Goal: Task Accomplishment & Management: Complete application form

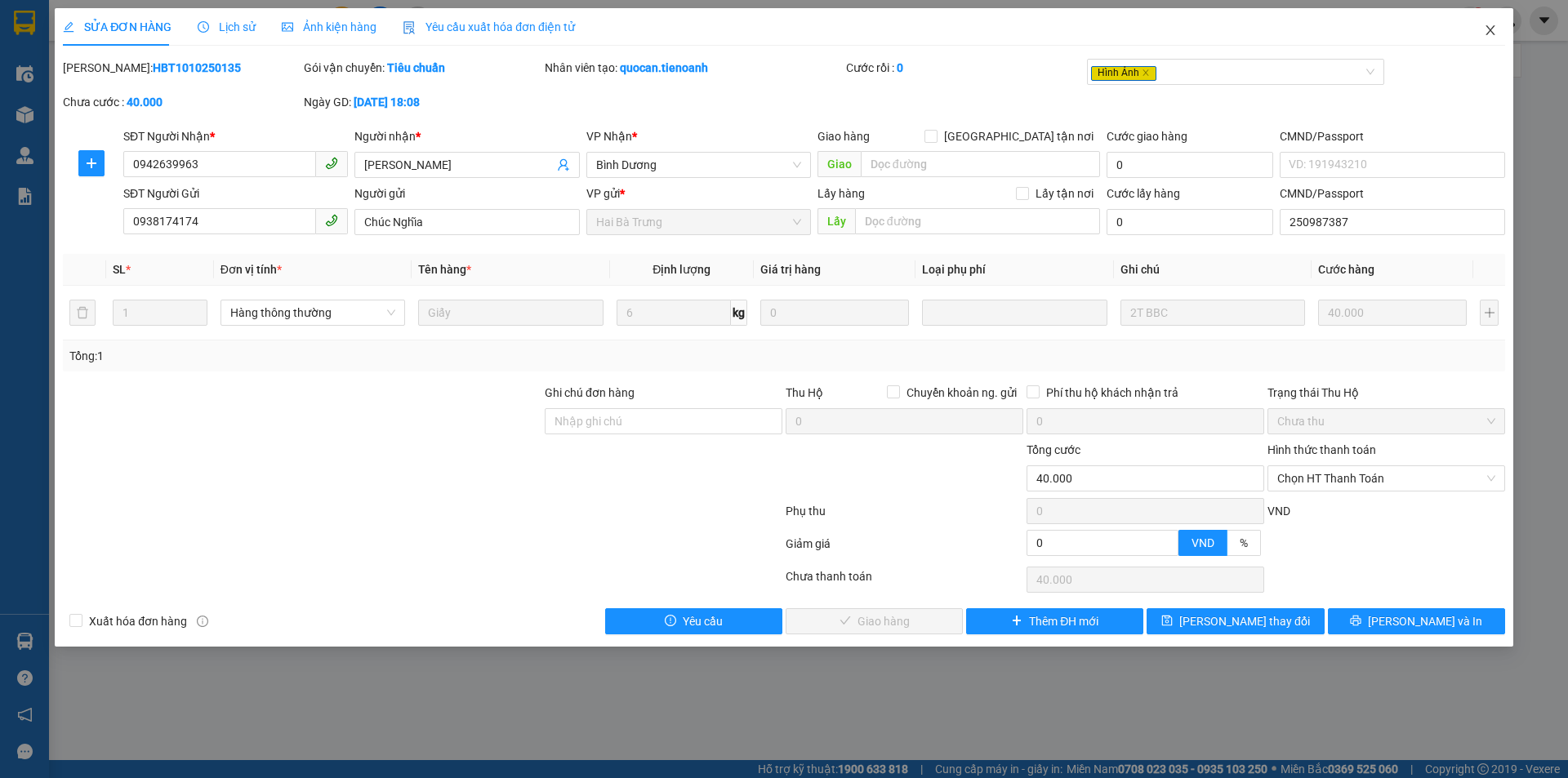
click at [1491, 30] on icon "close" at bounding box center [1490, 30] width 13 height 13
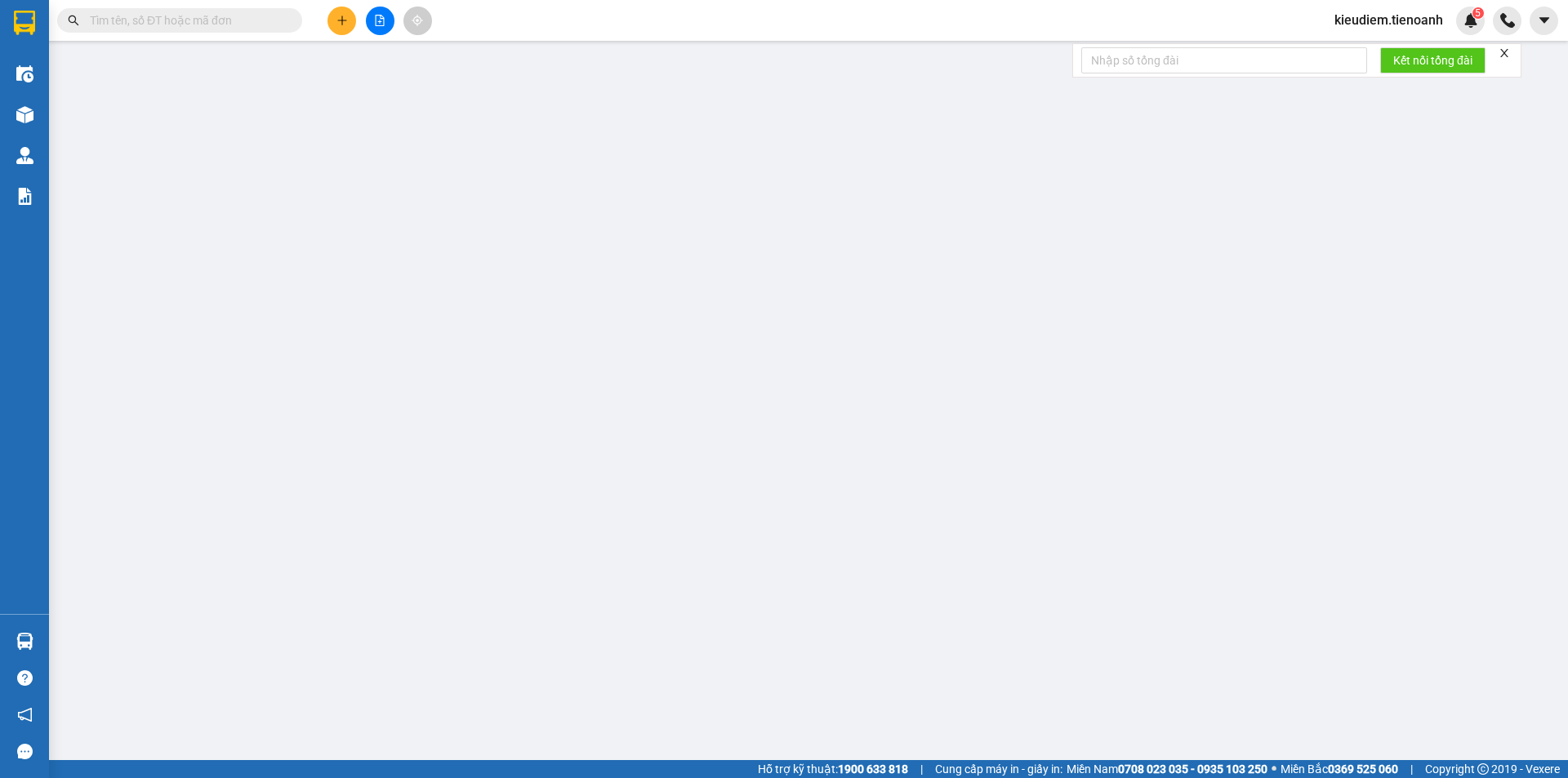
click at [336, 25] on icon "plus" at bounding box center [341, 19] width 11 height 11
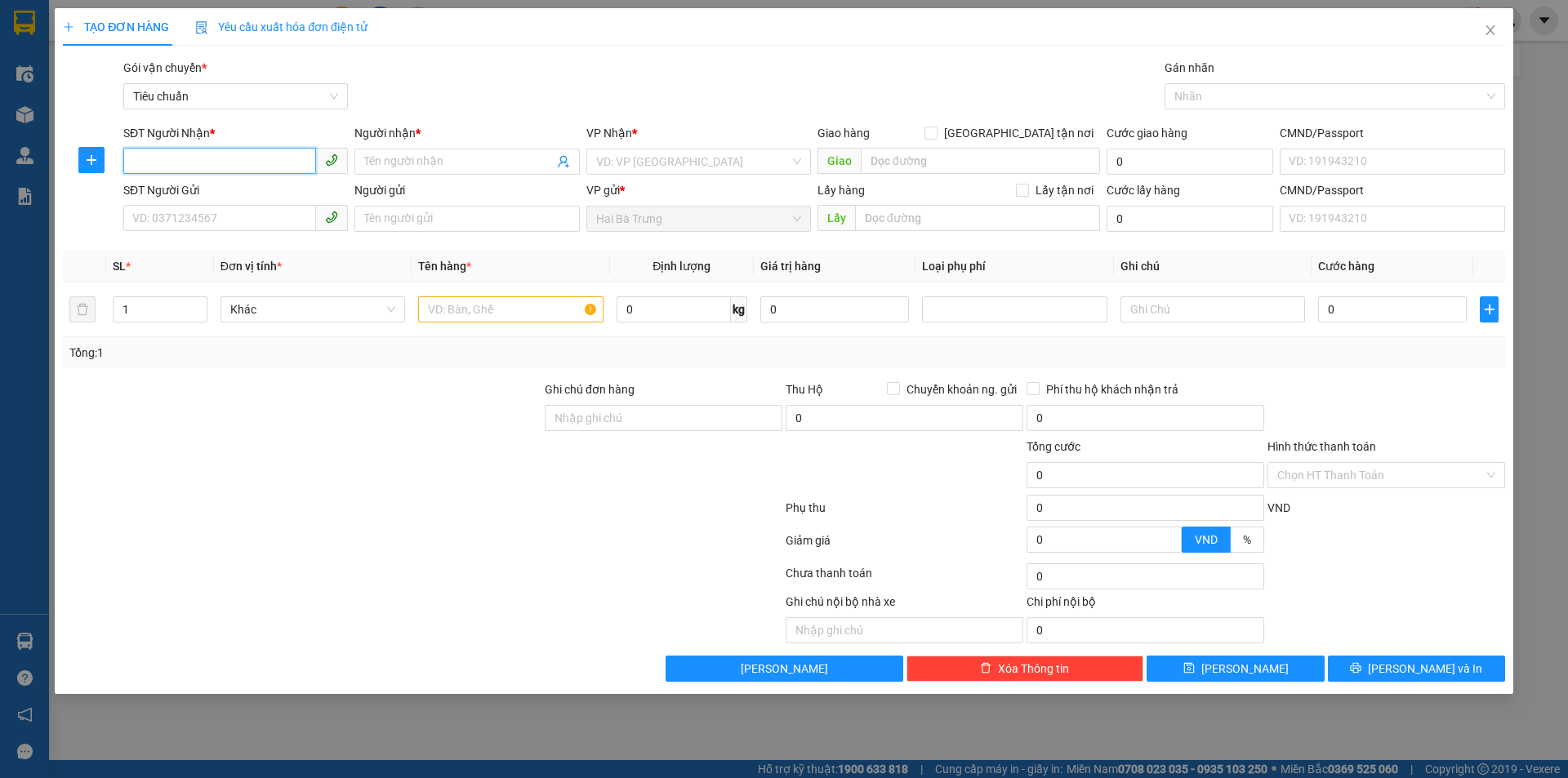
click at [223, 157] on input "SĐT Người Nhận *" at bounding box center [220, 161] width 193 height 26
type input "0975174569"
click at [229, 194] on div "0975174569 - [GEOGRAPHIC_DATA]" at bounding box center [235, 194] width 205 height 18
type input "C Giang"
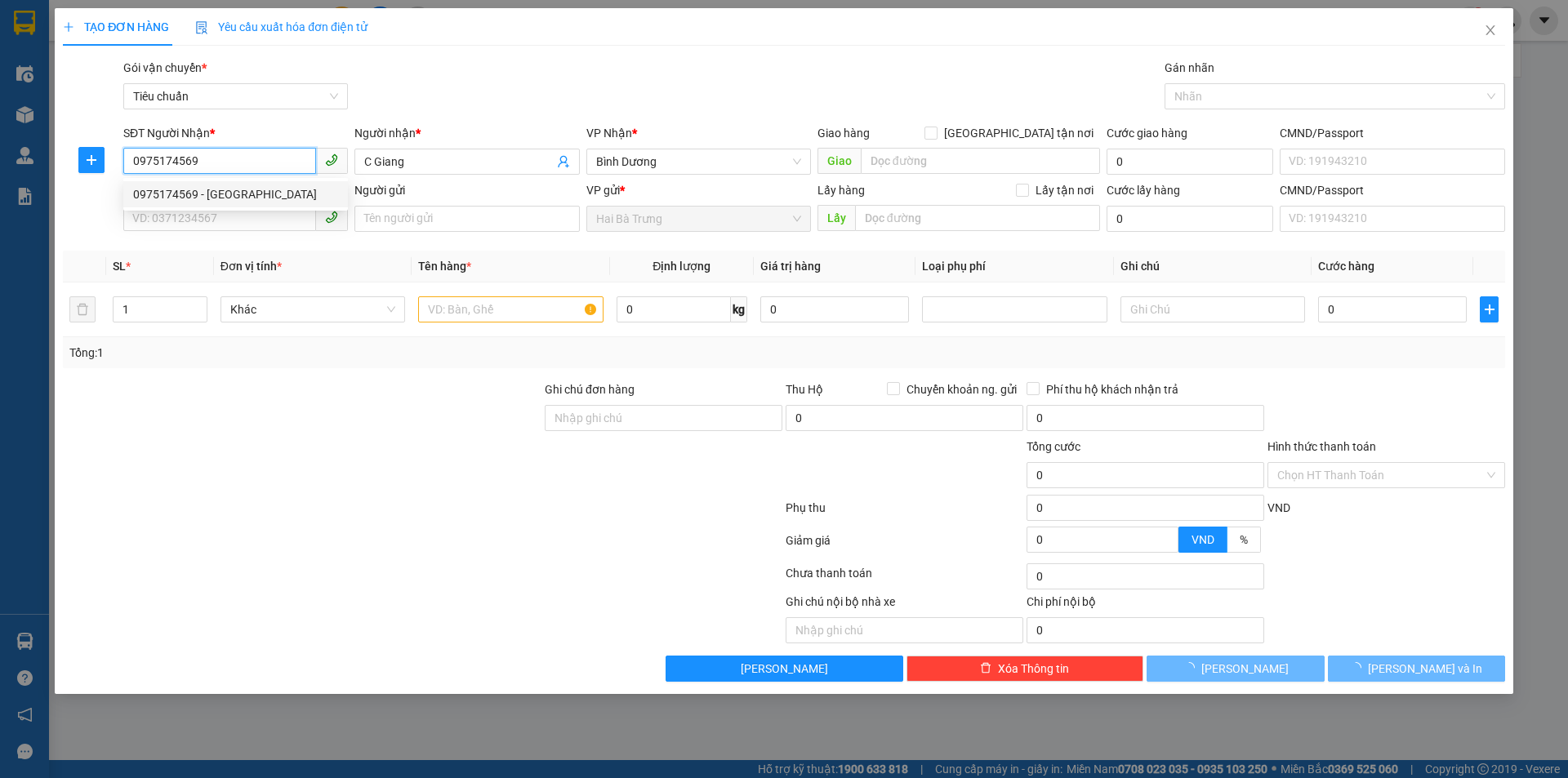
type input "50.000"
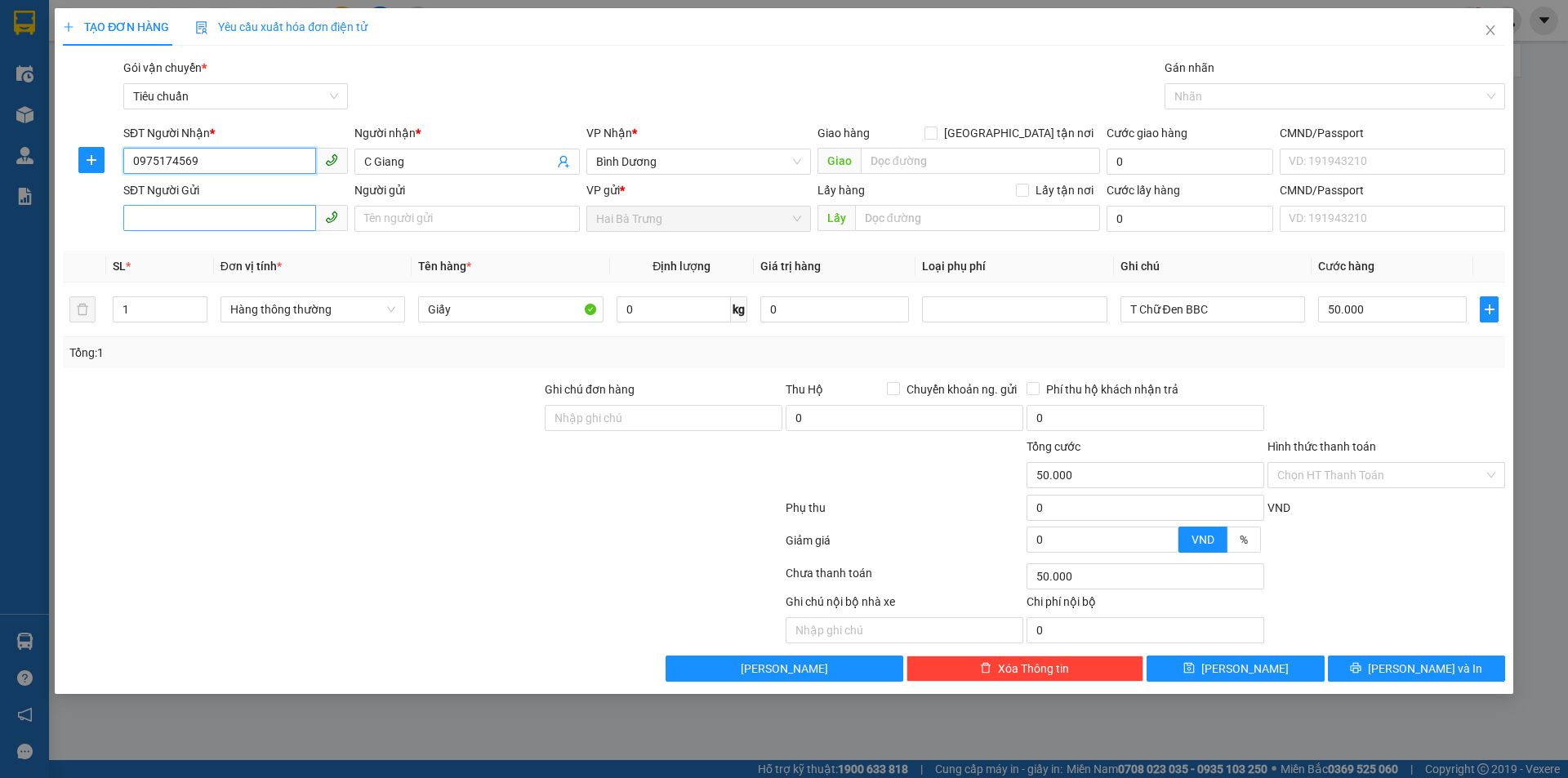
type input "0975174569"
click at [203, 218] on input "SĐT Người Gửi" at bounding box center [220, 218] width 193 height 26
click at [197, 252] on div "0938174174 - [PERSON_NAME]" at bounding box center [235, 251] width 205 height 18
type input "0938174174"
type input "Chúc Nghĩa"
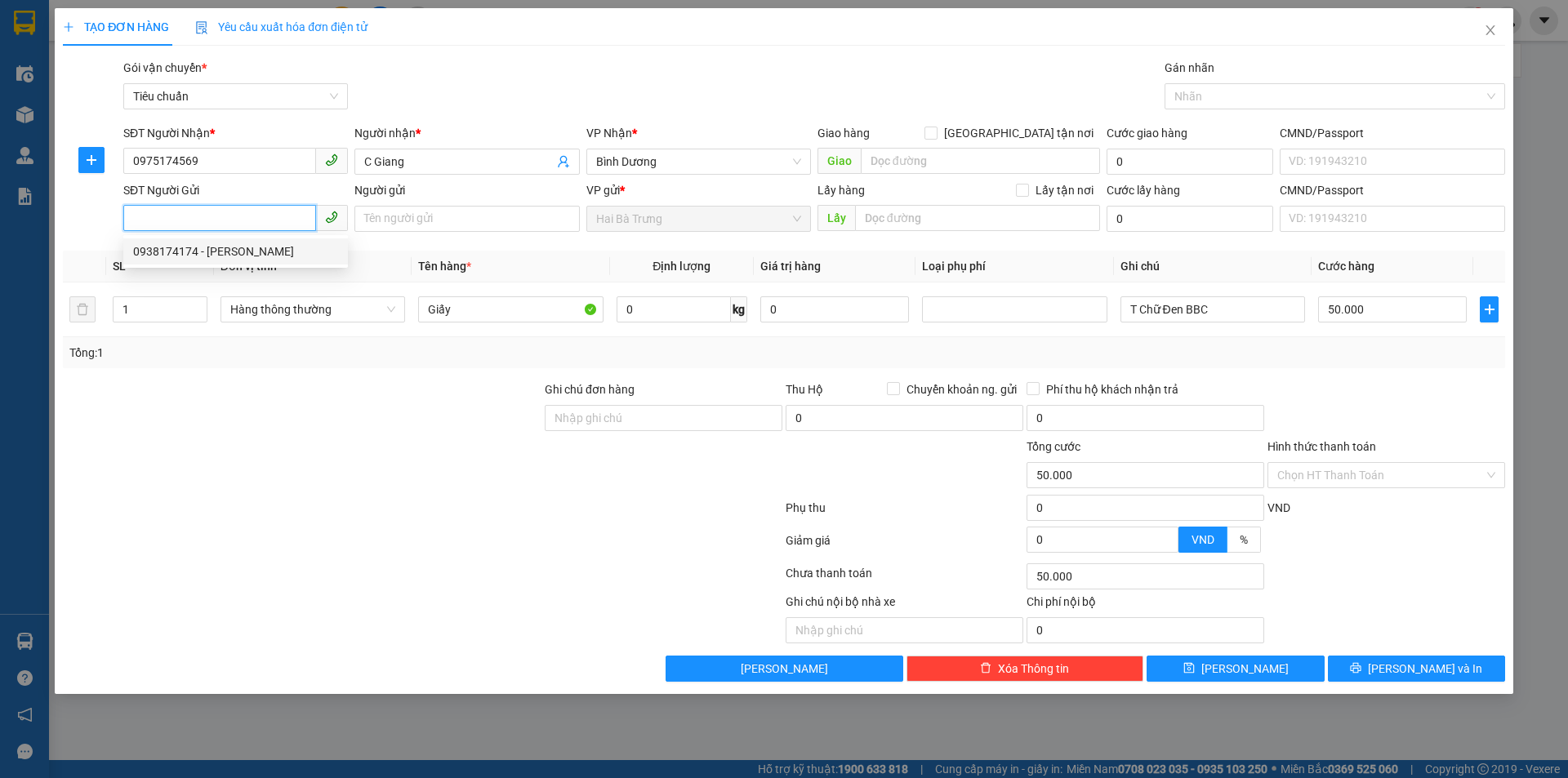
type input "250987387"
click at [313, 438] on div at bounding box center [302, 466] width 482 height 57
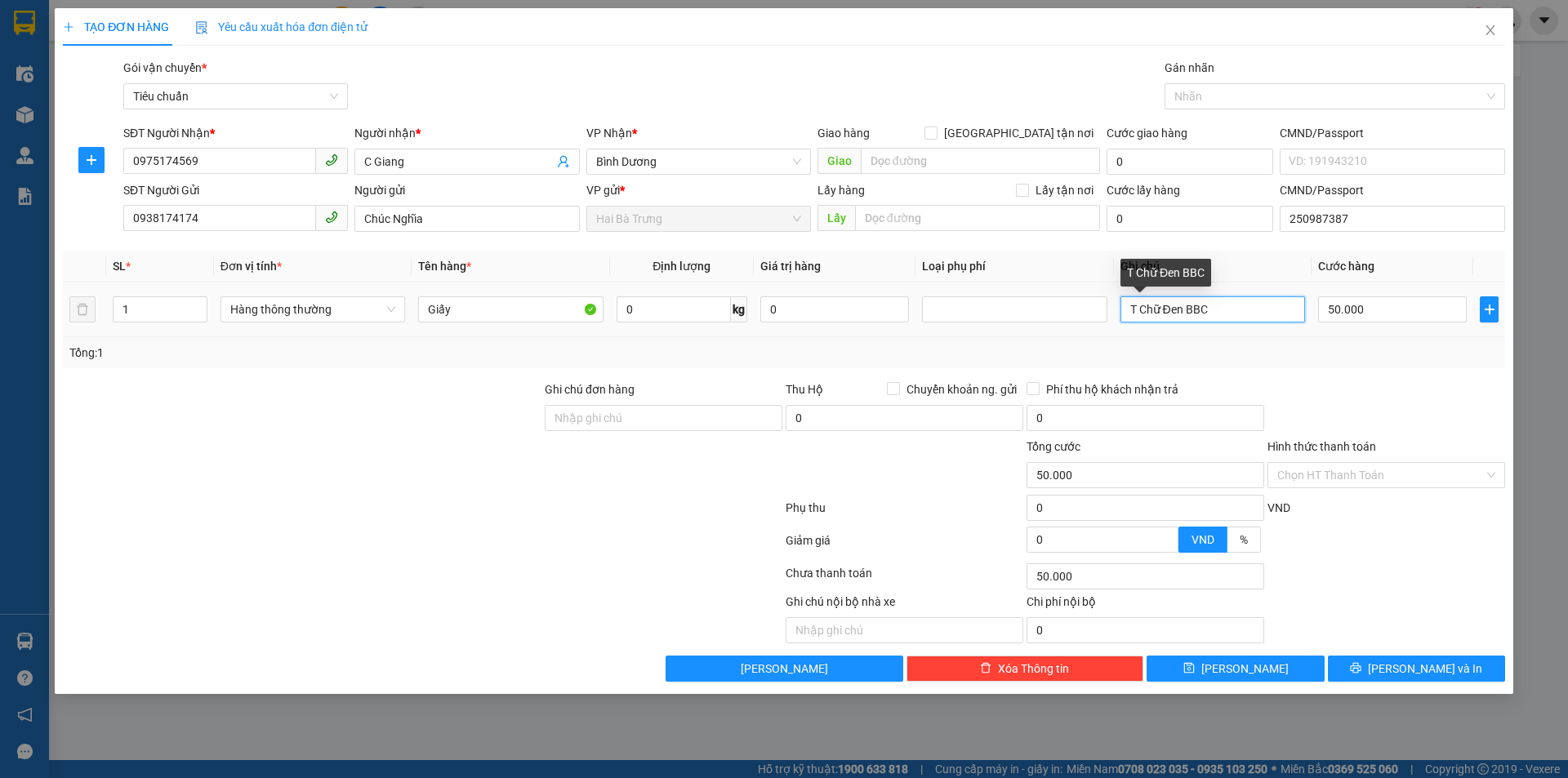
drag, startPoint x: 1183, startPoint y: 314, endPoint x: 1139, endPoint y: 315, distance: 44.0
click at [1139, 315] on input "T Chữ Đen BBC" at bounding box center [1213, 309] width 185 height 26
type input "T BBC"
click at [1359, 306] on input "50.000" at bounding box center [1392, 309] width 148 height 26
type input "4"
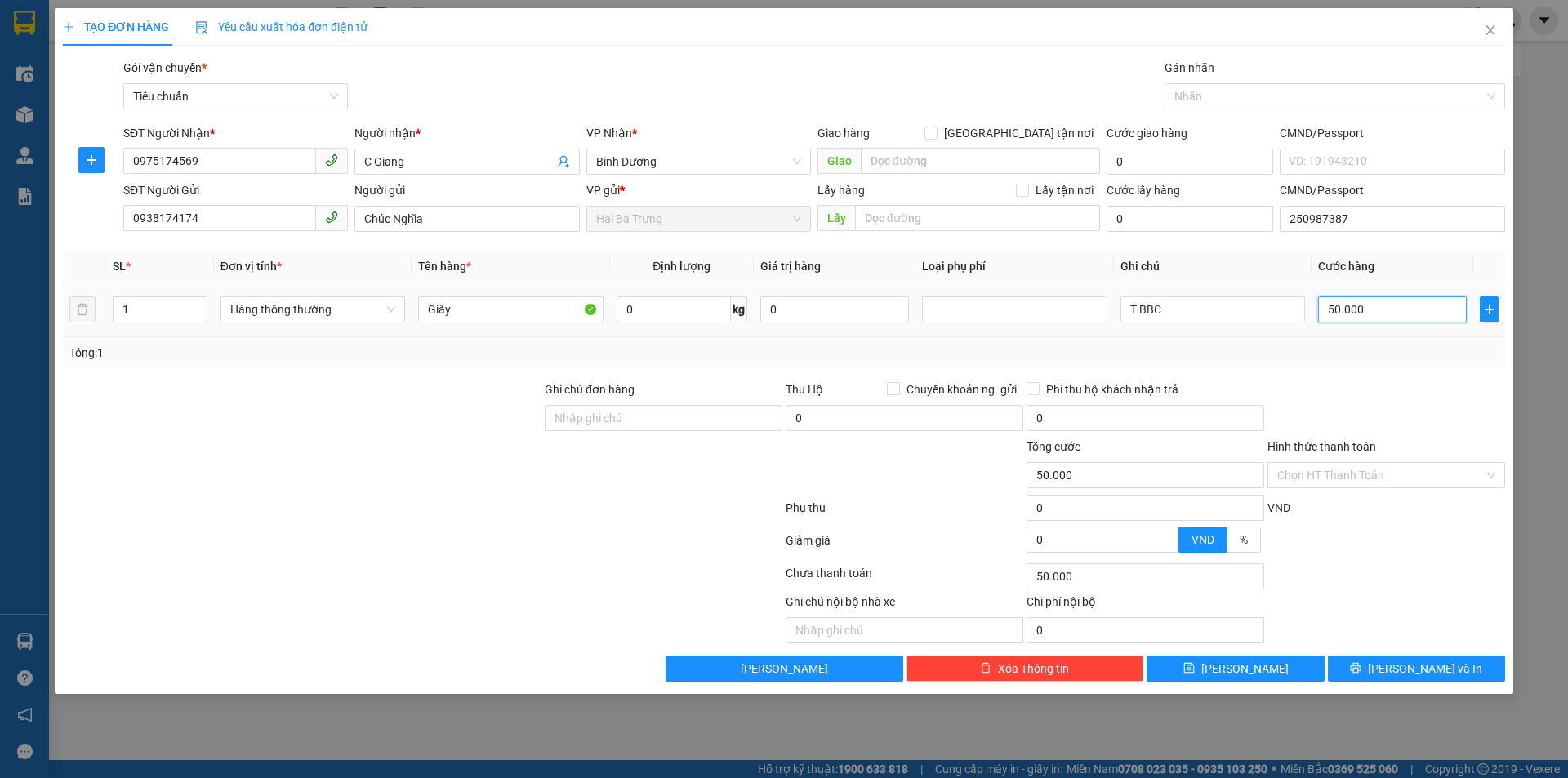
type input "4"
type input "40"
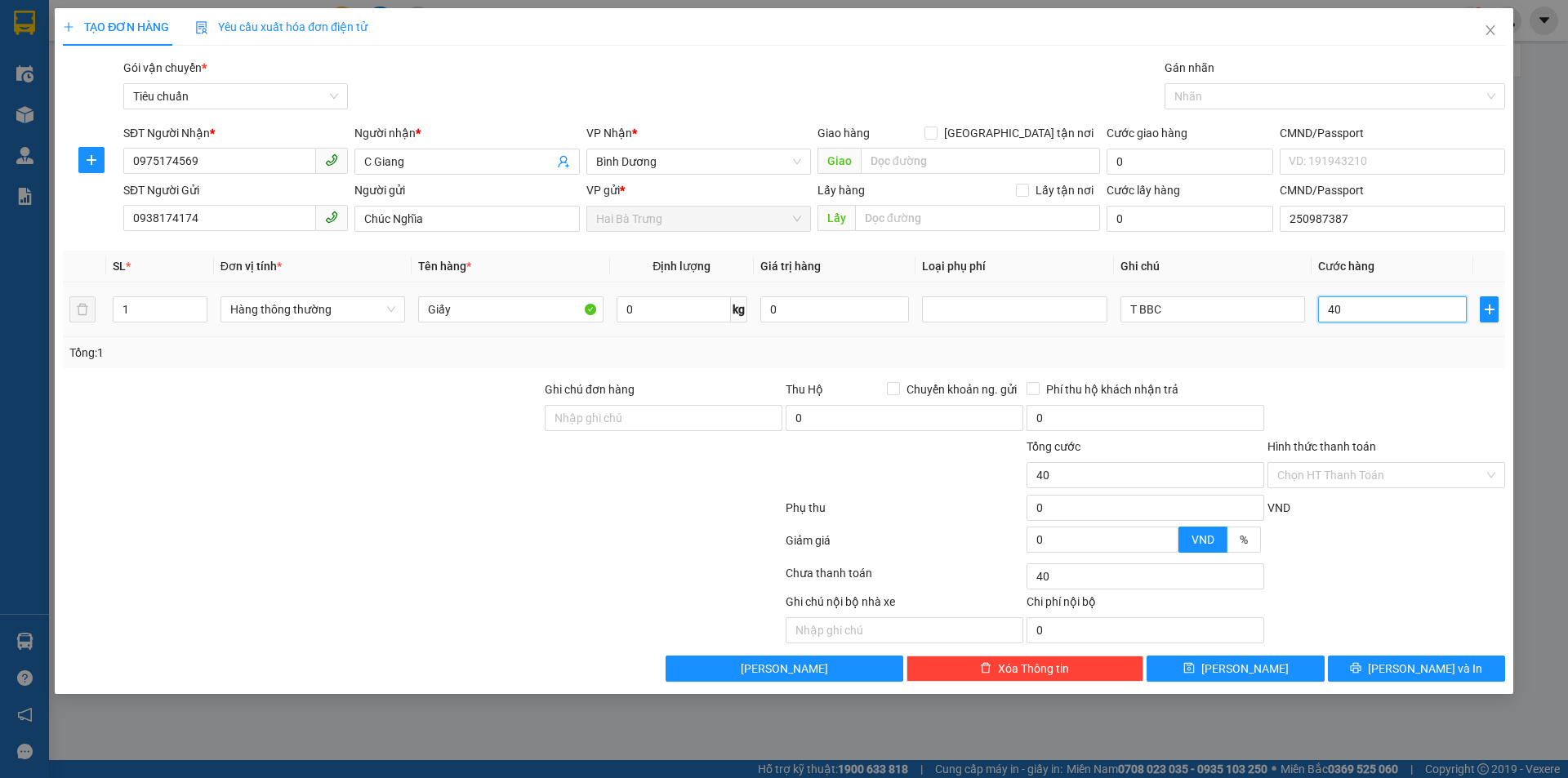
type input "400"
type input "4.000"
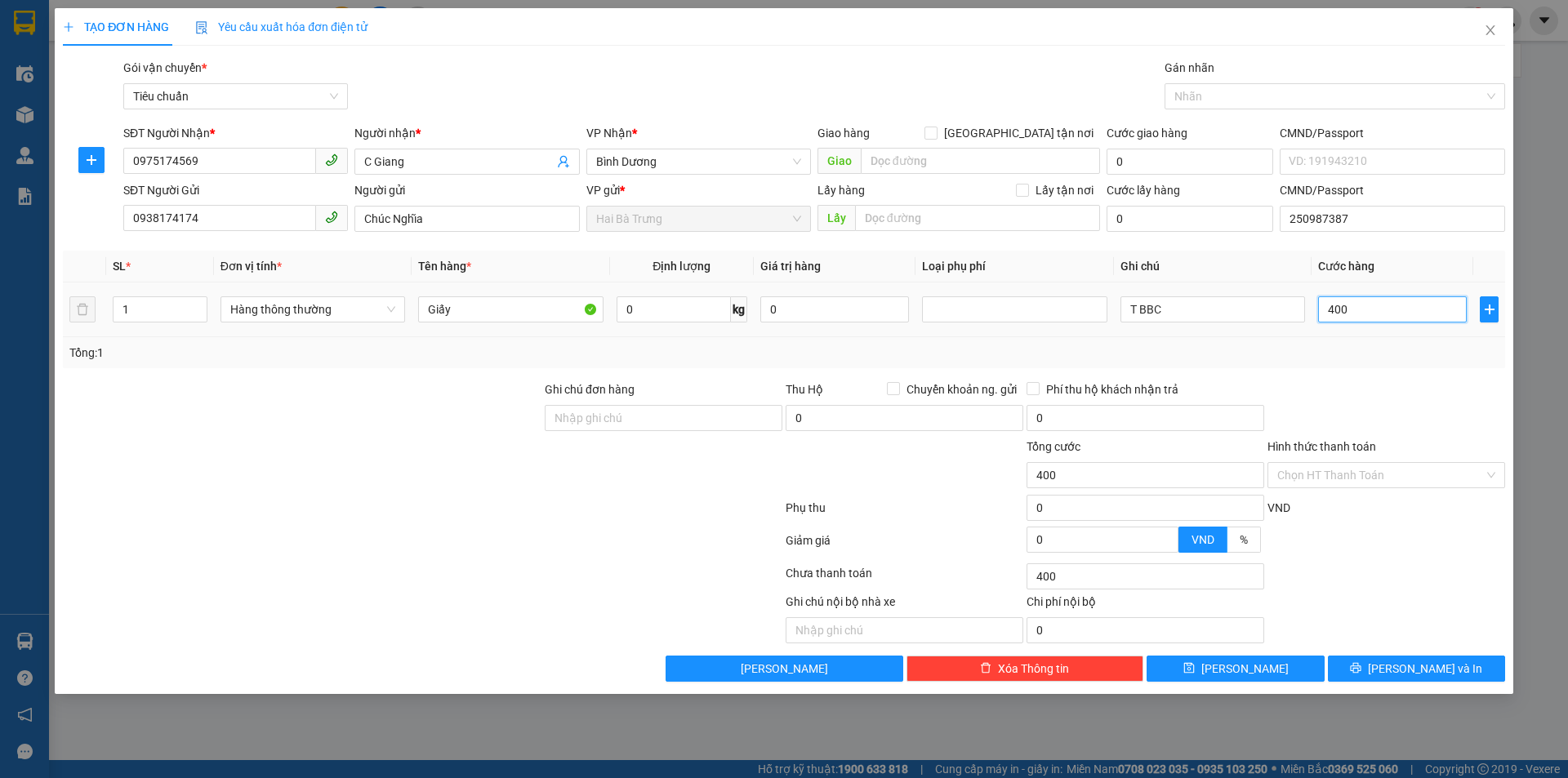
type input "4.000"
type input "40.000"
click at [1328, 351] on div "Tổng: 1" at bounding box center [784, 352] width 1429 height 18
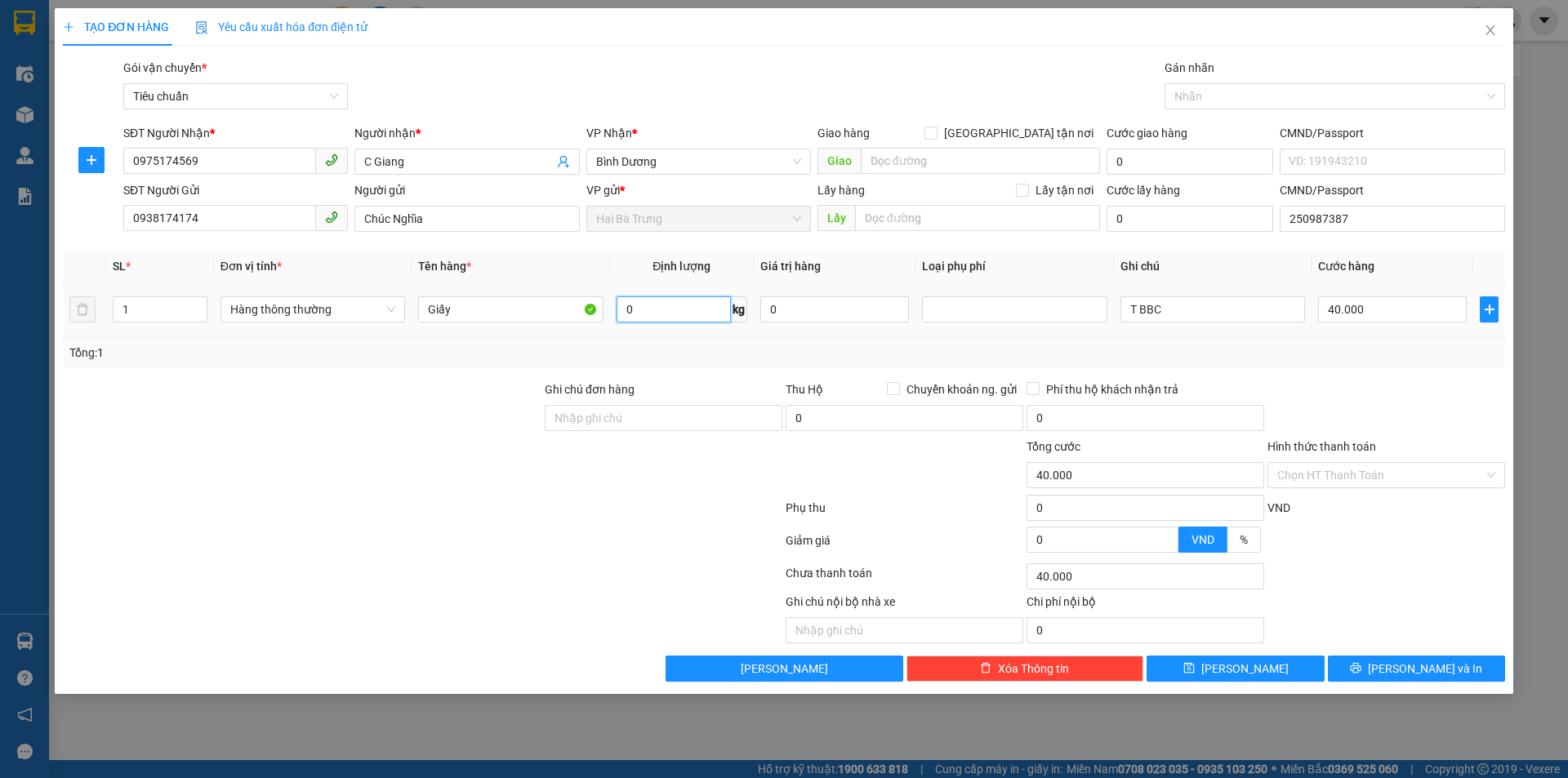
click at [695, 316] on input "0" at bounding box center [673, 309] width 114 height 26
type input "6"
click at [631, 543] on div at bounding box center [422, 543] width 723 height 33
click at [661, 543] on div at bounding box center [422, 543] width 723 height 33
click at [1344, 383] on div at bounding box center [1387, 408] width 241 height 57
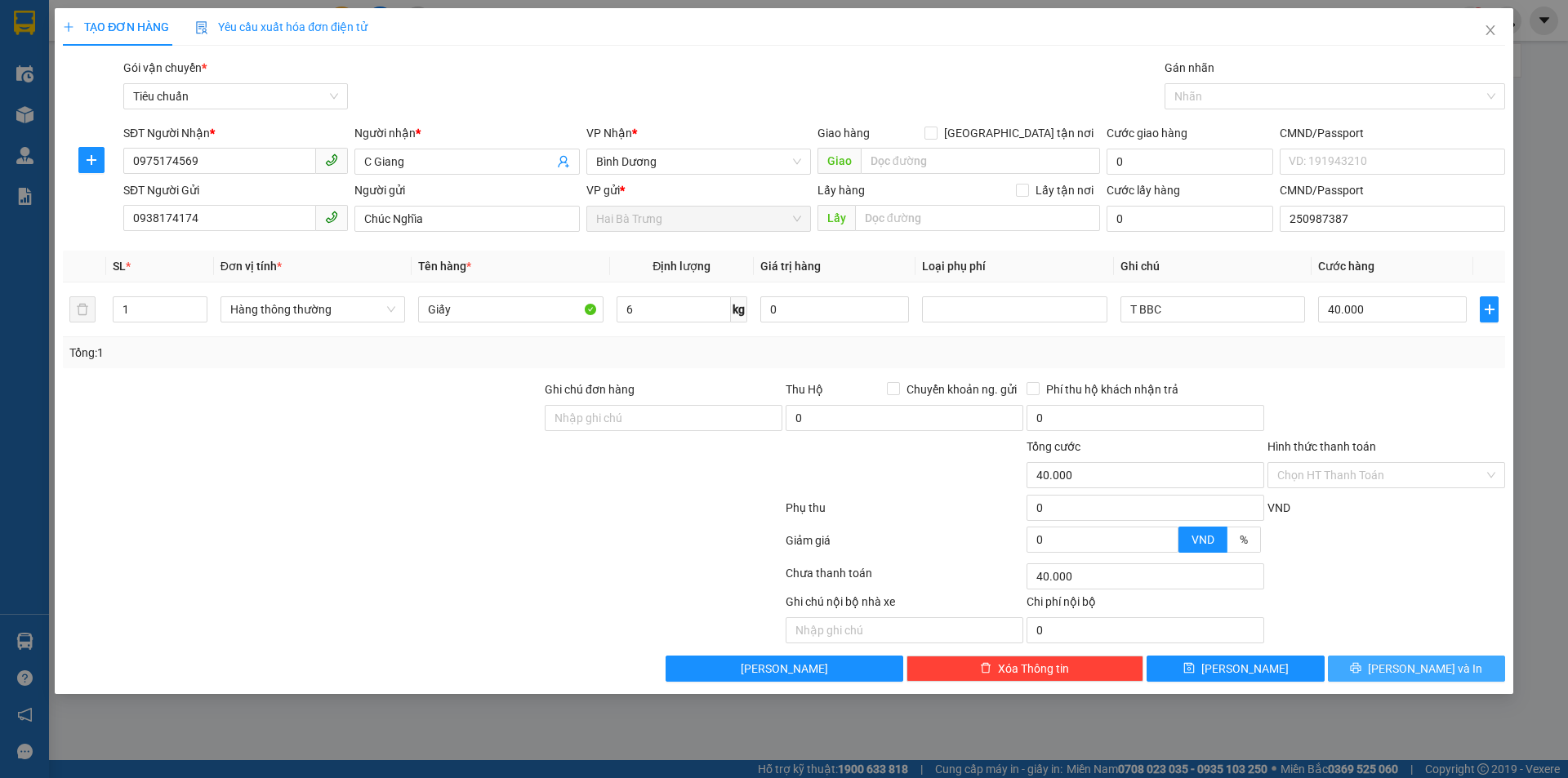
click at [1356, 670] on button "[PERSON_NAME] và In" at bounding box center [1416, 668] width 177 height 26
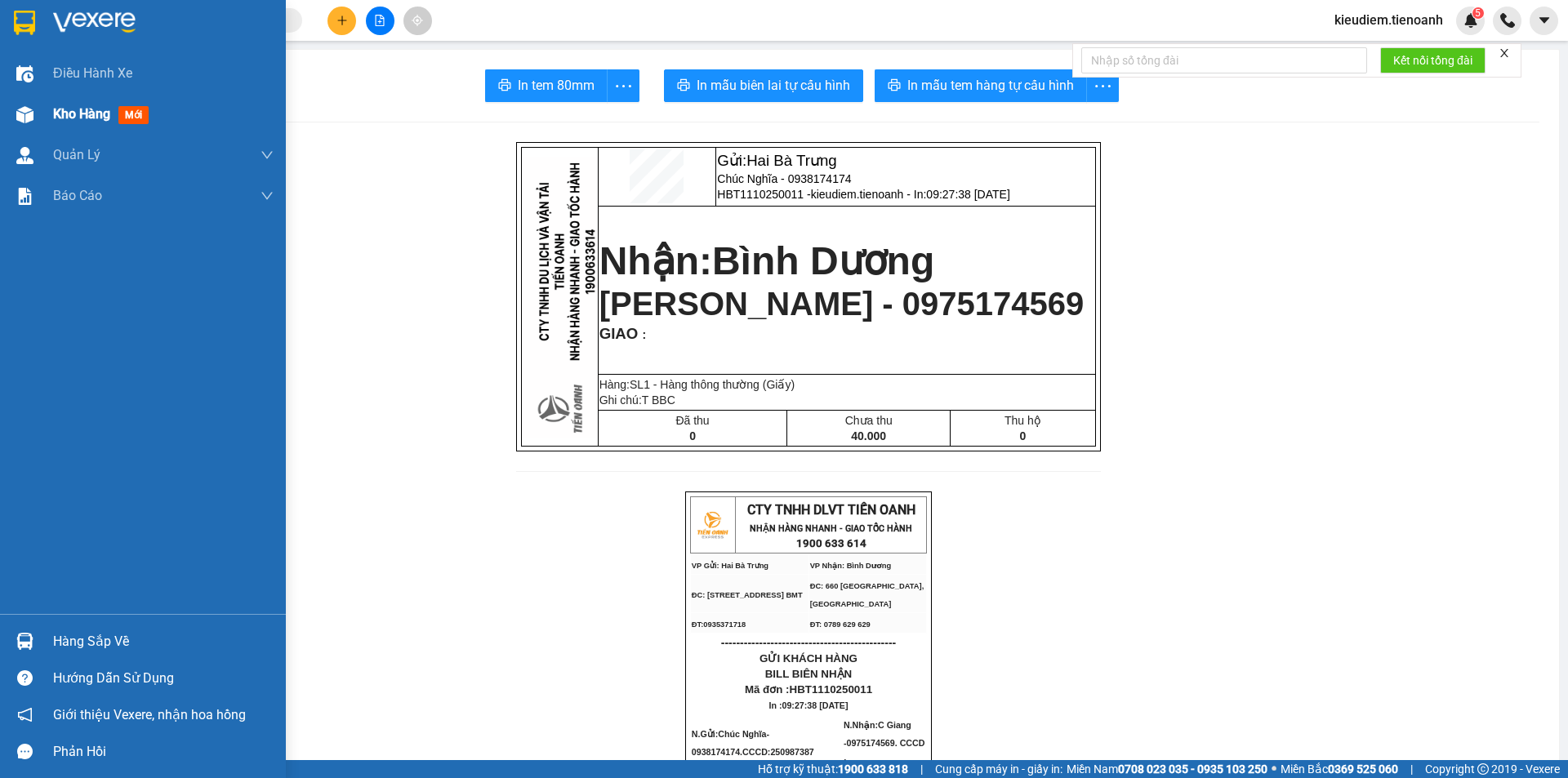
click at [138, 113] on span "mới" at bounding box center [134, 114] width 30 height 18
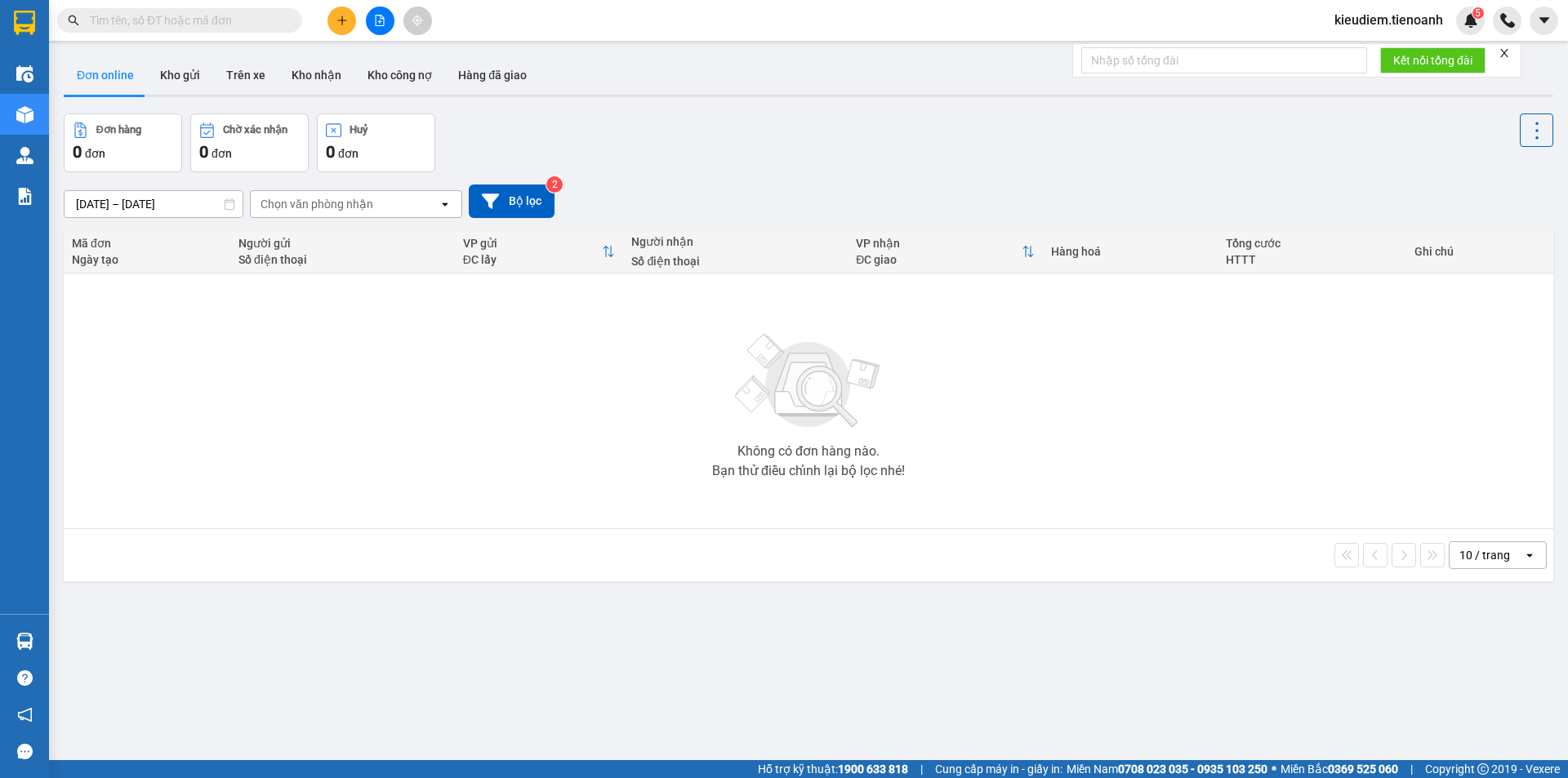
click at [552, 132] on div "Đơn hàng 0 đơn Chờ xác nhận 0 đơn Huỷ 0 đơn" at bounding box center [808, 142] width 1490 height 58
click at [216, 11] on span at bounding box center [179, 20] width 245 height 25
click at [222, 13] on input "text" at bounding box center [186, 19] width 193 height 18
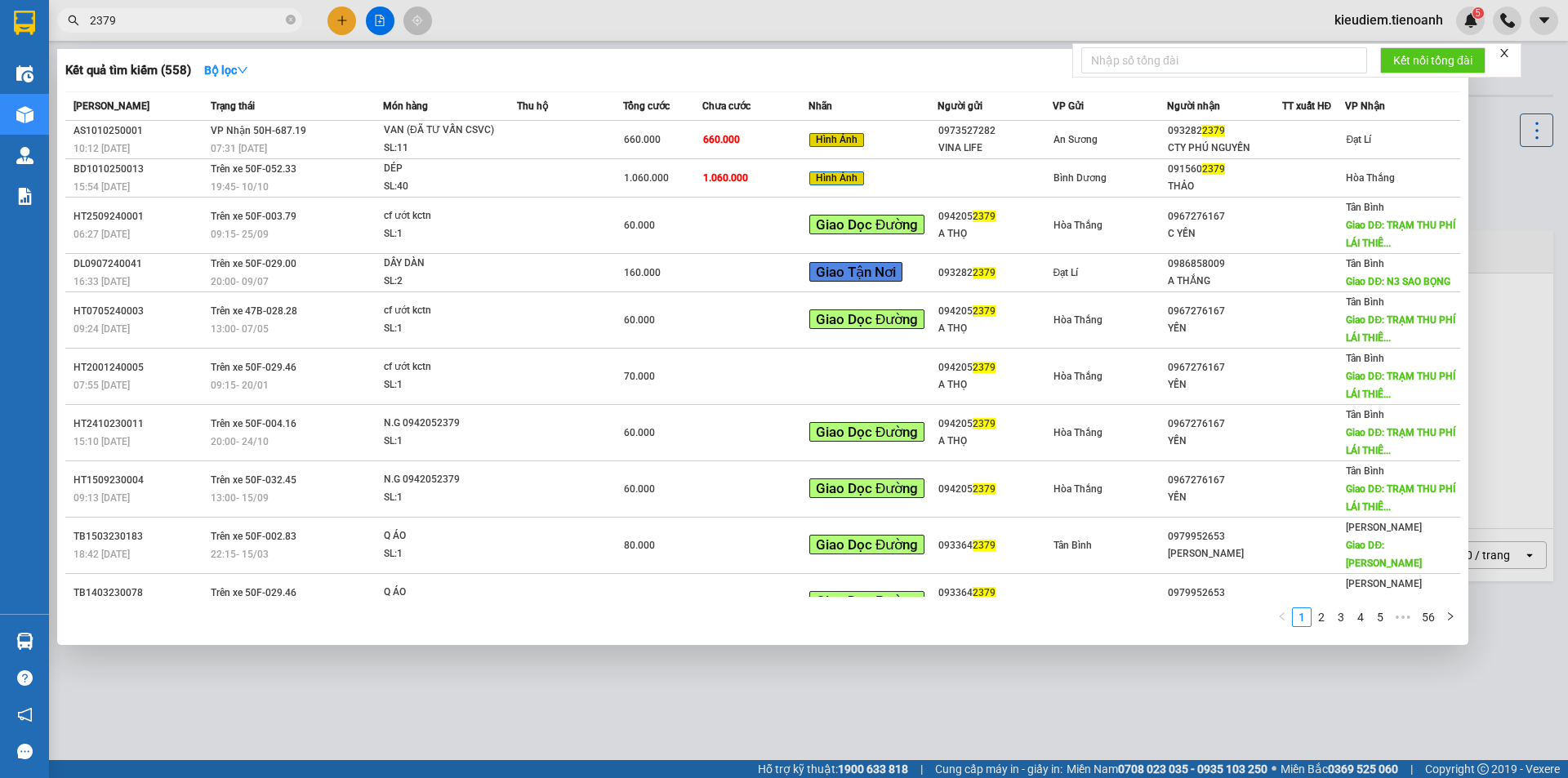
type input "2379"
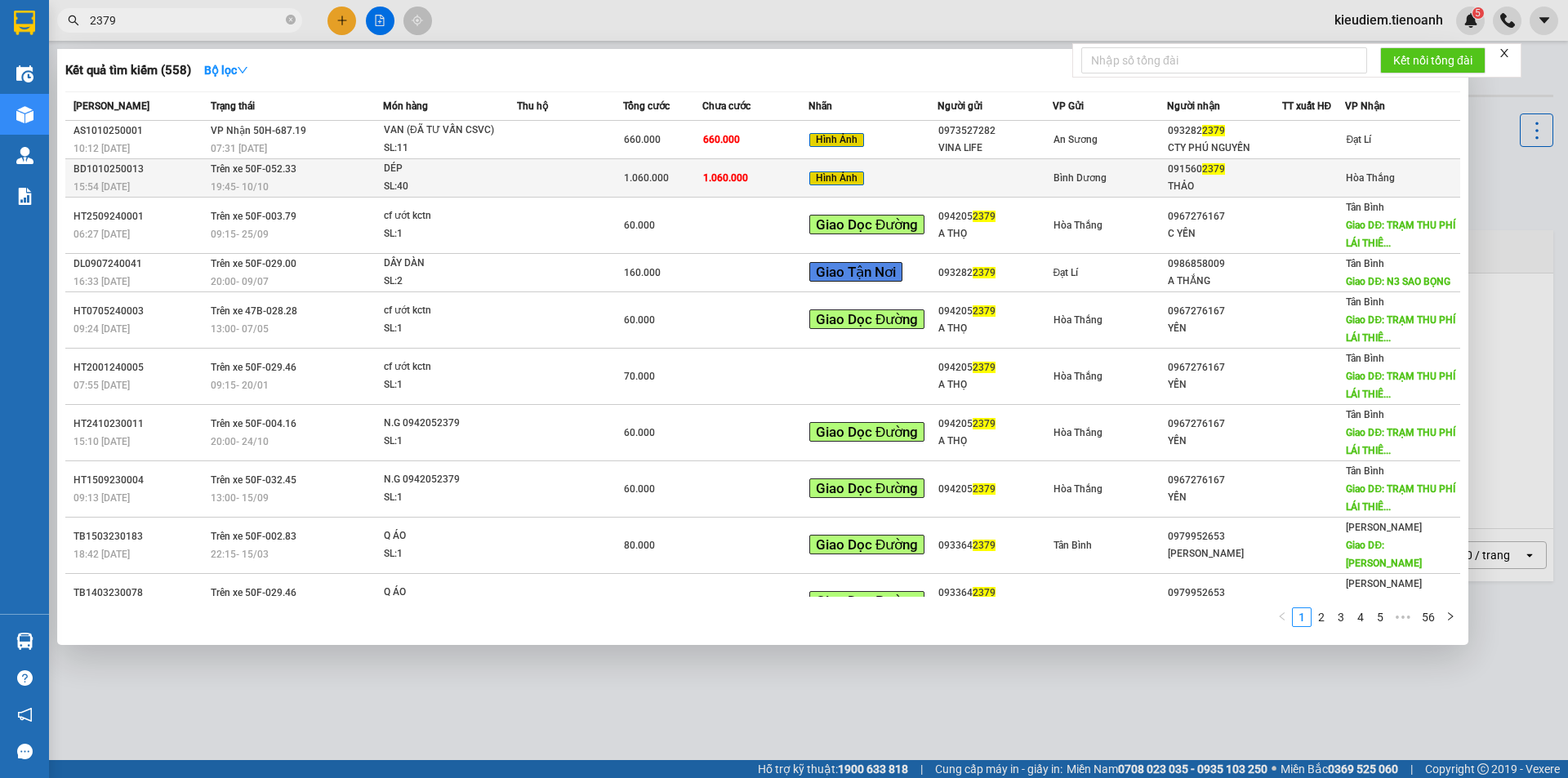
click at [822, 176] on span "Hình Ảnh" at bounding box center [837, 178] width 55 height 14
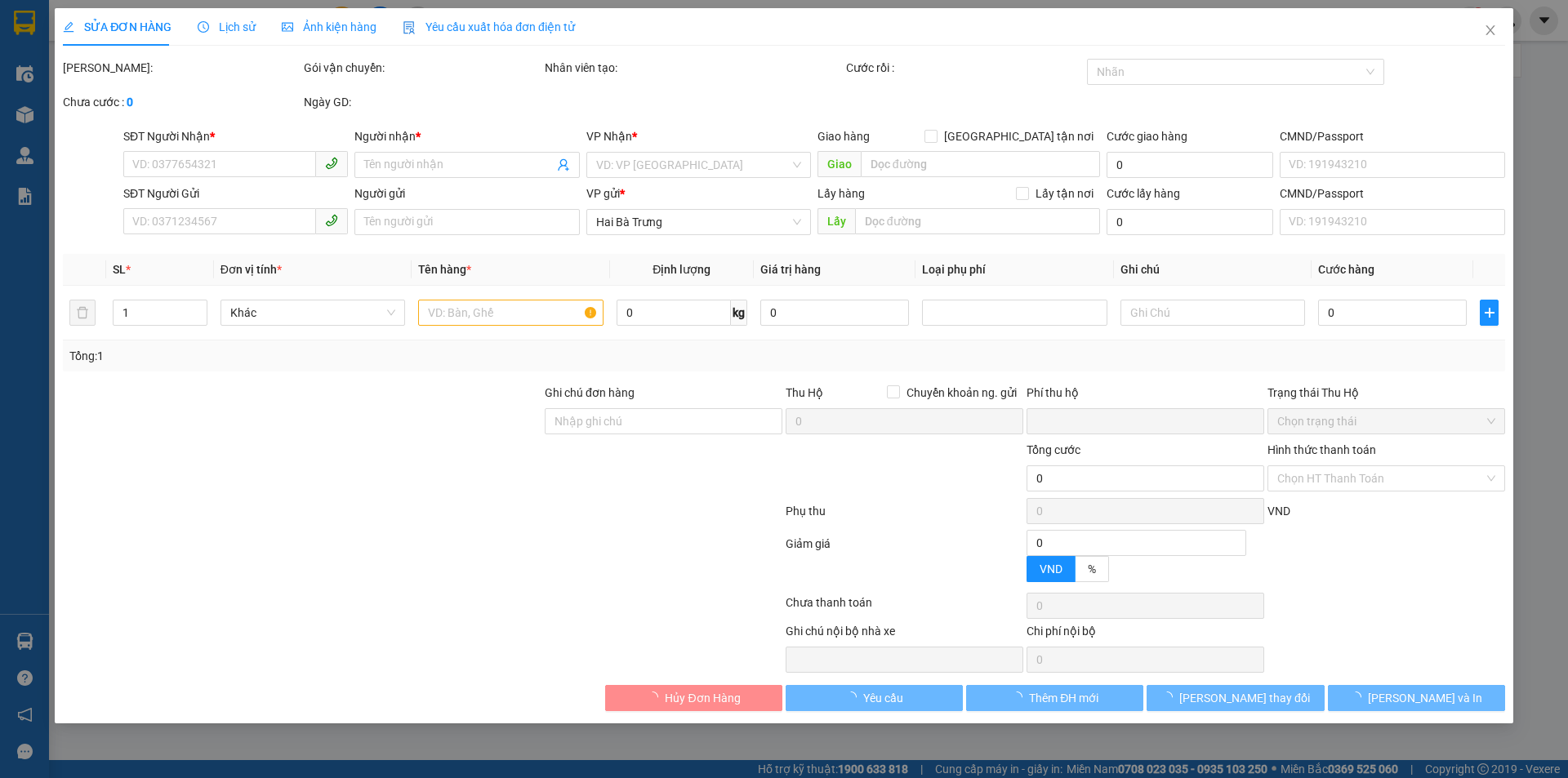
click at [501, 543] on form "Ghi chú đơn hàng Thu Hộ Chuyển khoản ng. gửi 0 Phí thu hộ Trạng thái Thu Hộ Chọ…" at bounding box center [784, 486] width 1443 height 206
type input "0915602379"
type input "THẢO"
type input "0"
type input "1.060.000"
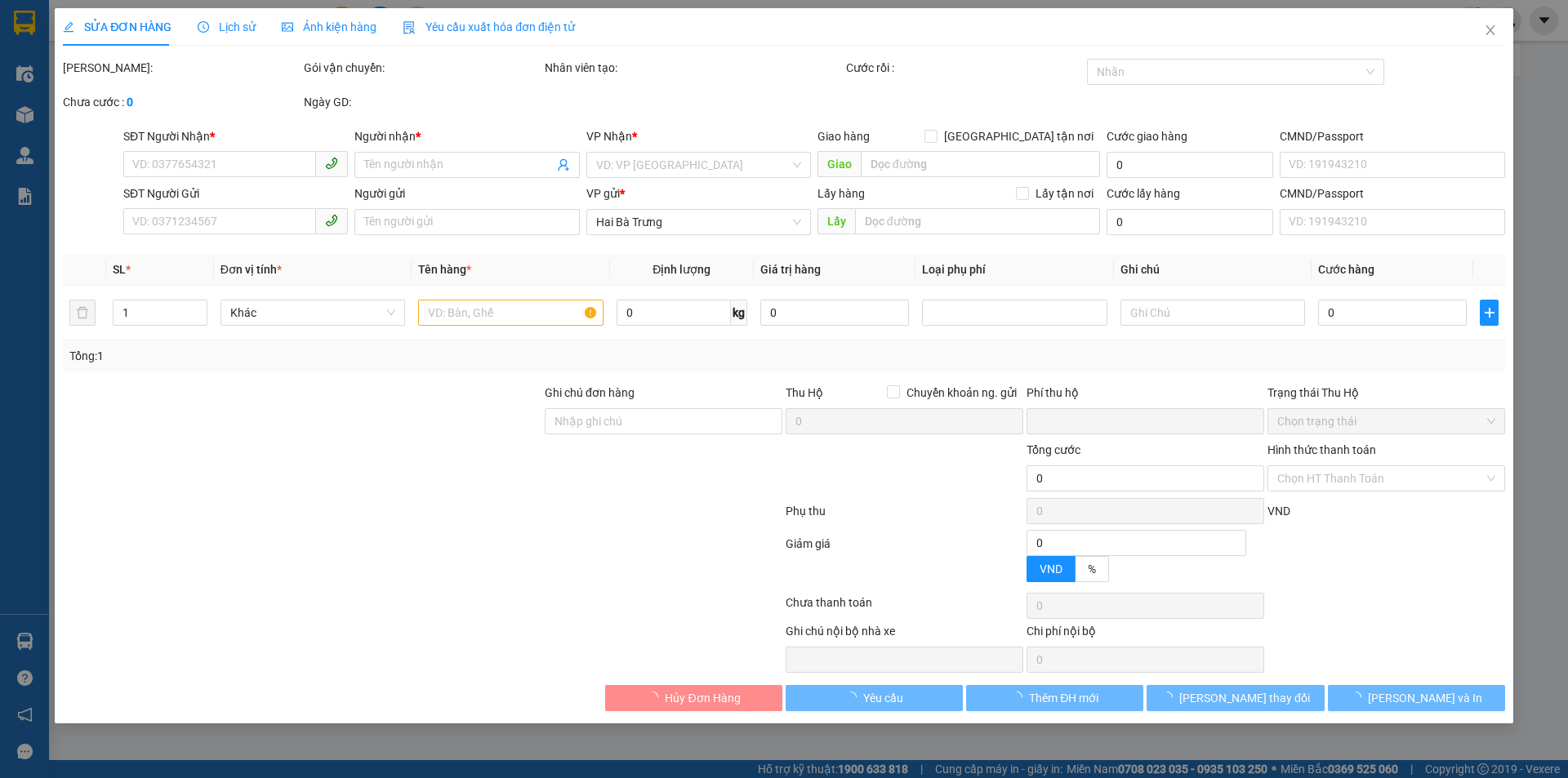
type input "1.060.000"
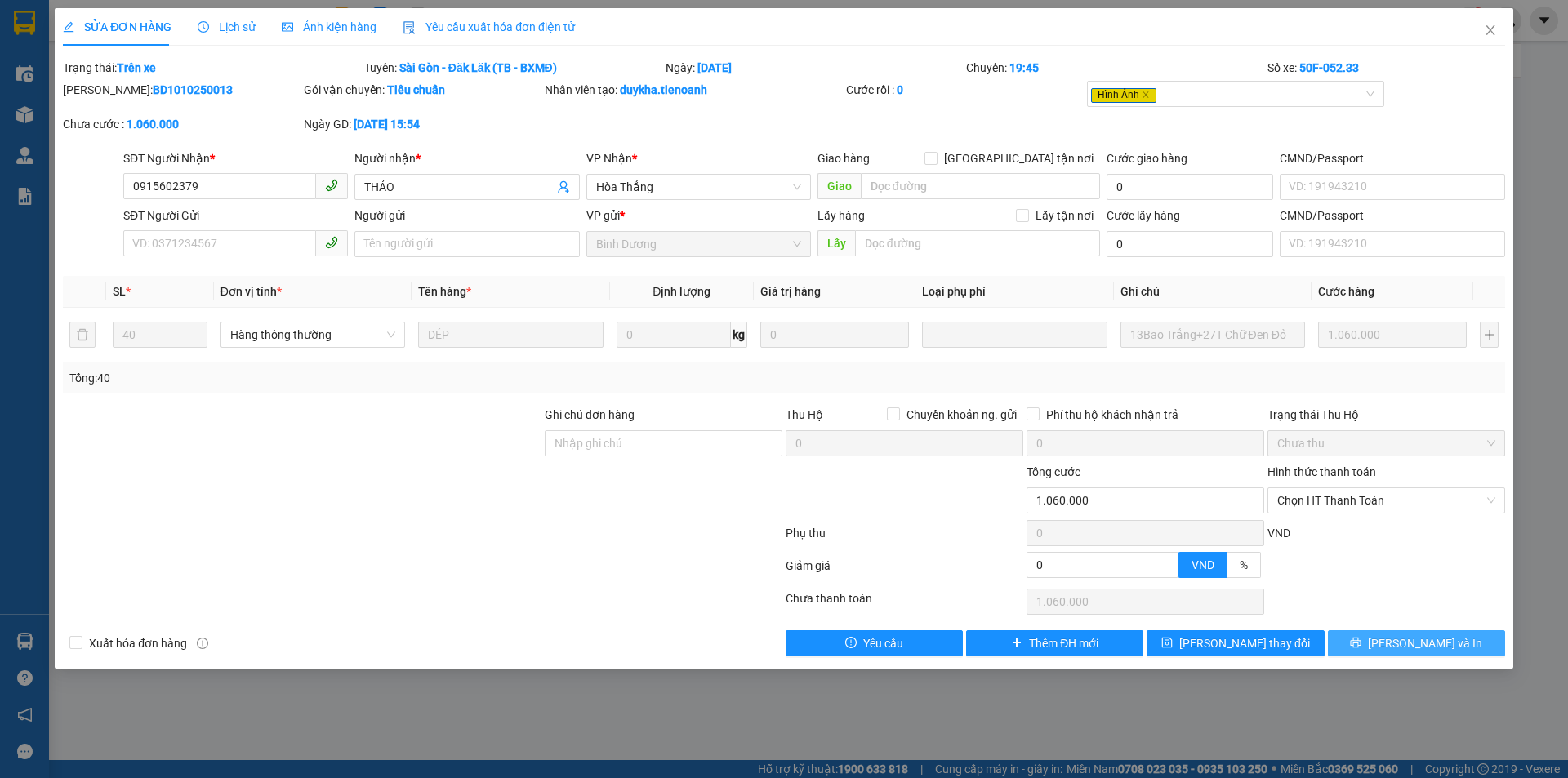
click at [1408, 647] on span "[PERSON_NAME] và In" at bounding box center [1425, 643] width 114 height 18
